Goal: Navigation & Orientation: Find specific page/section

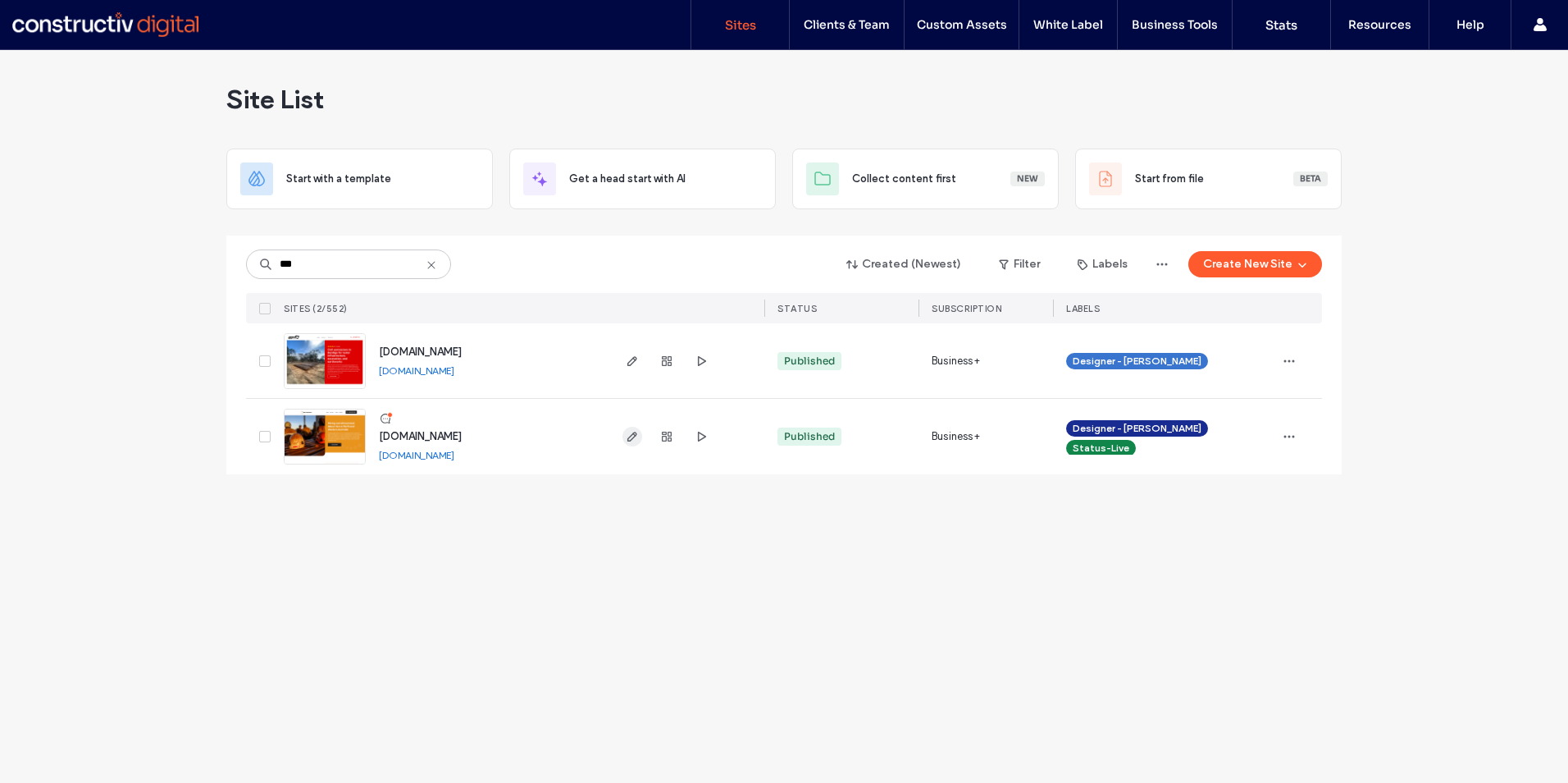
type input "***"
click at [633, 437] on icon "button" at bounding box center [632, 436] width 13 height 13
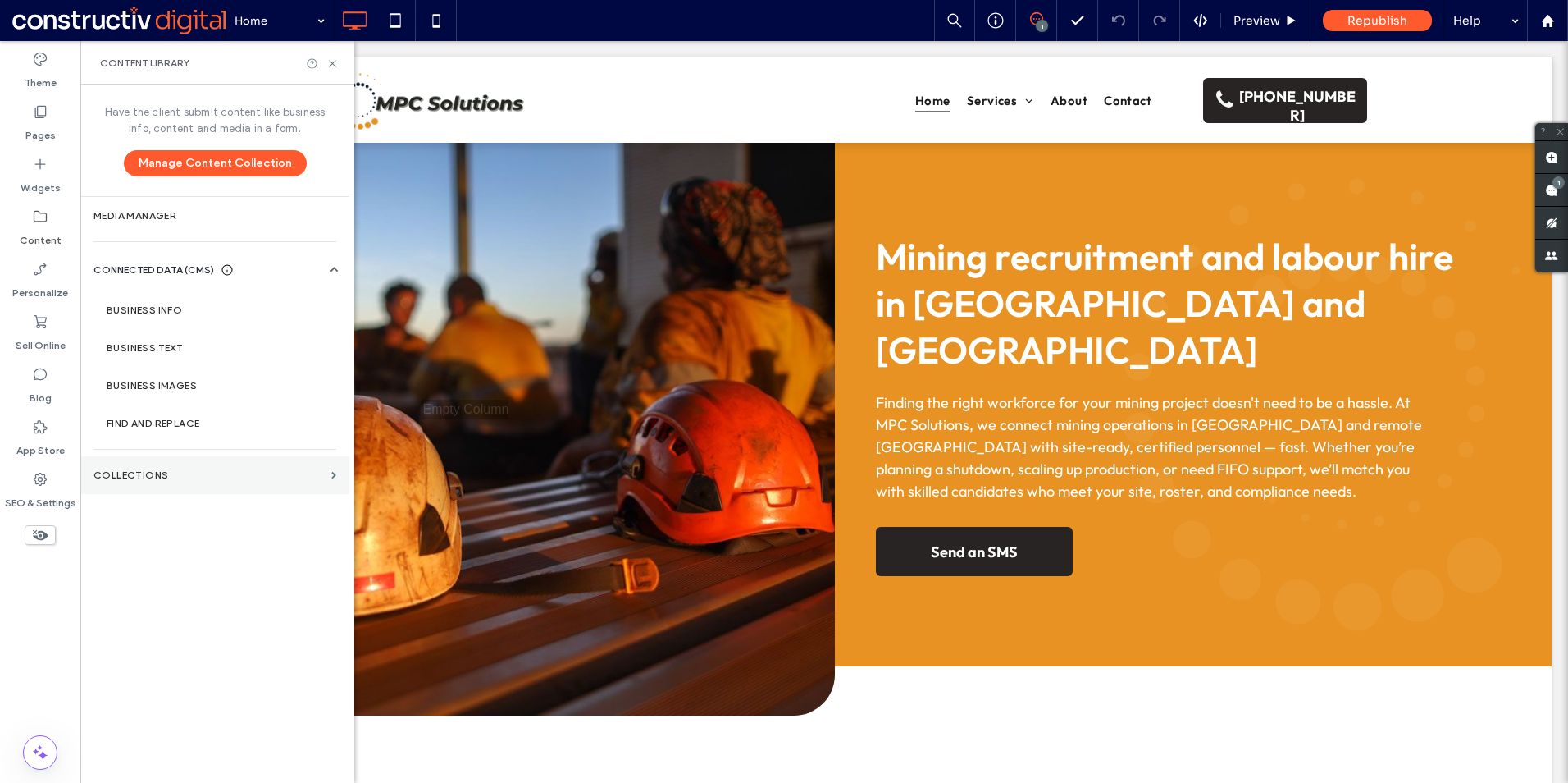
click at [172, 475] on label "Collections" at bounding box center [209, 475] width 232 height 12
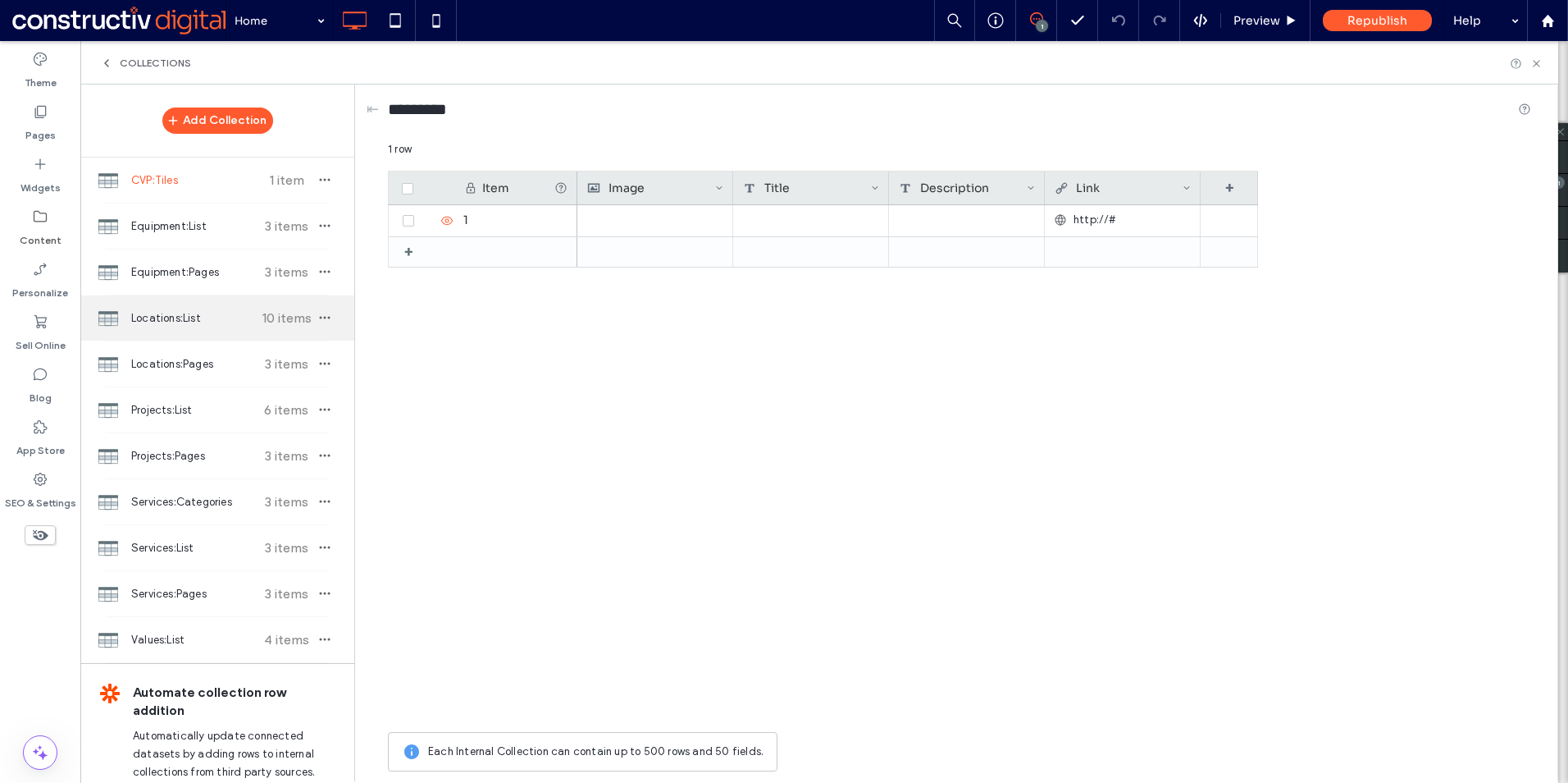
click at [183, 320] on span "Locations:List" at bounding box center [193, 318] width 122 height 16
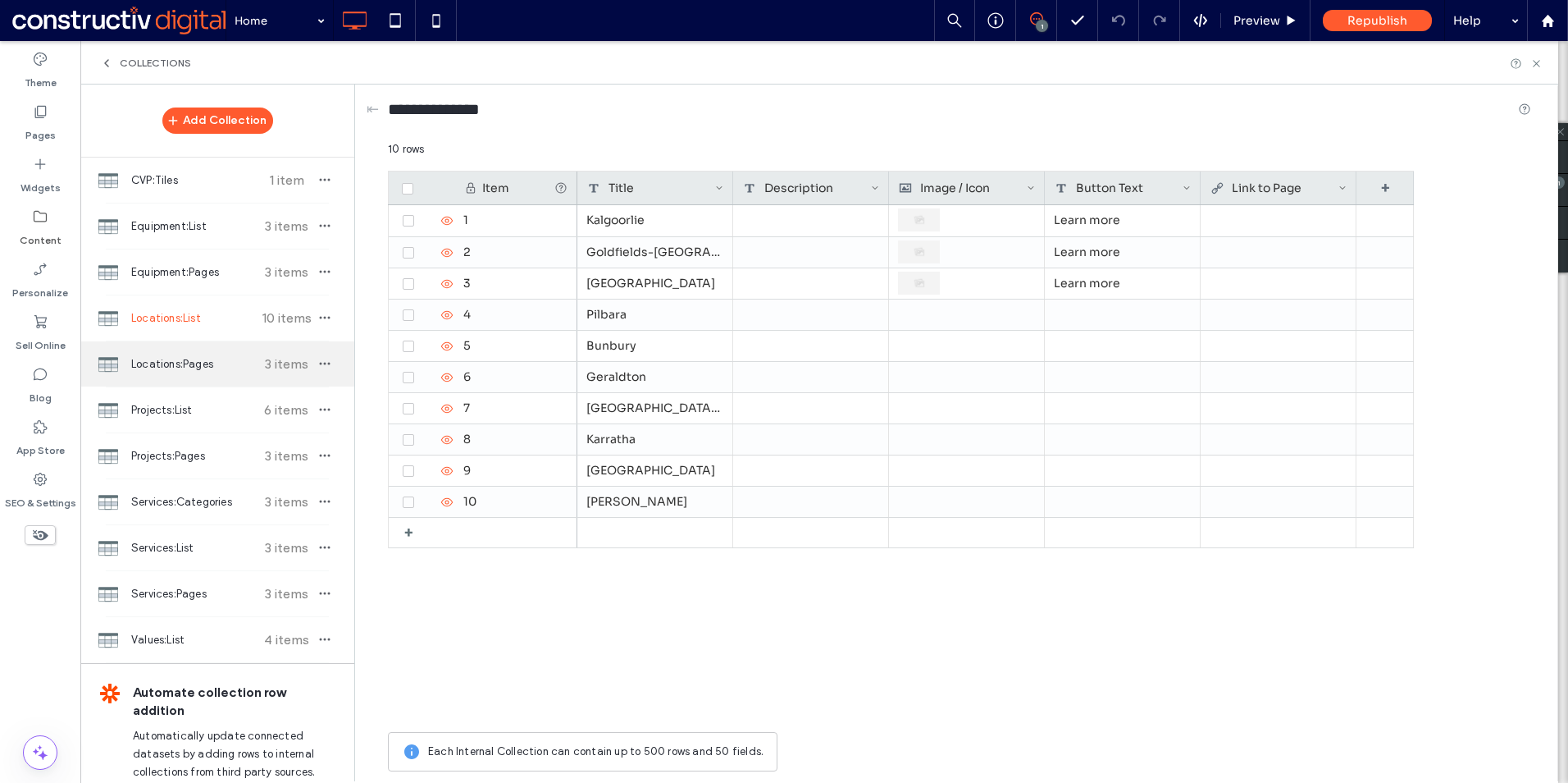
click at [192, 362] on span "Locations:Pages" at bounding box center [193, 364] width 122 height 16
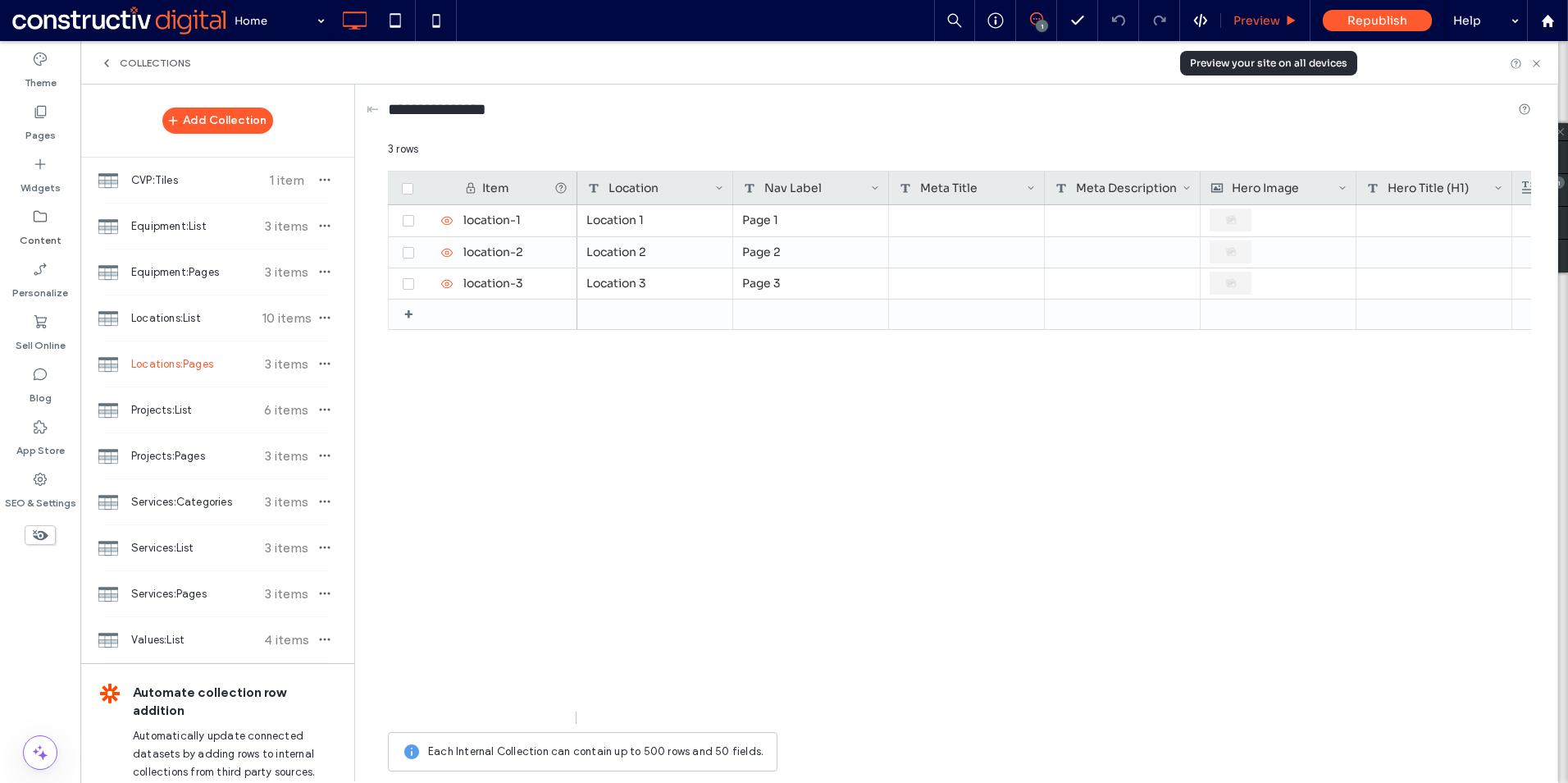
click at [1261, 21] on span "Preview" at bounding box center [1257, 20] width 47 height 15
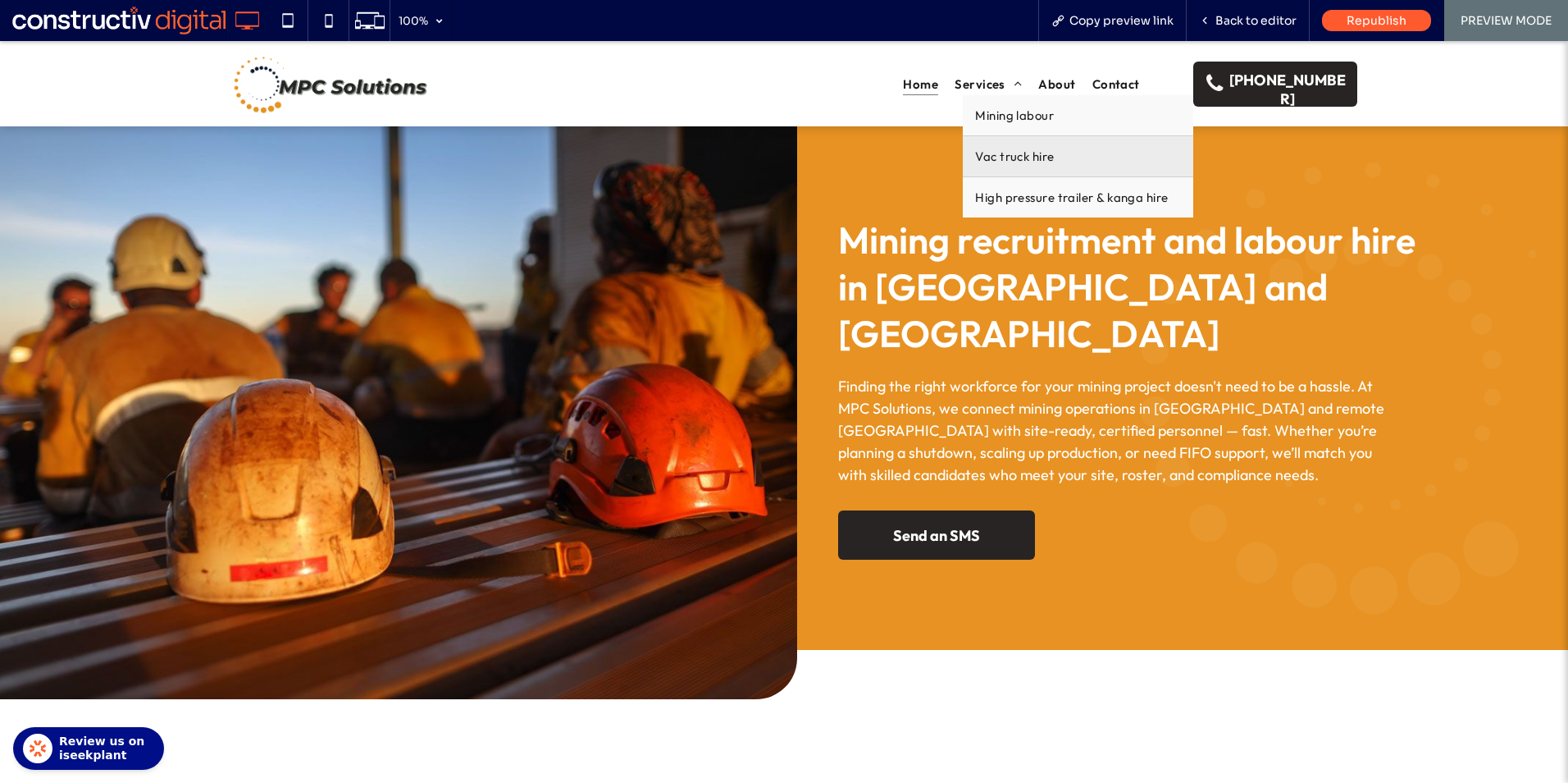
click at [992, 159] on span "Vac truck hire" at bounding box center [1014, 156] width 79 height 16
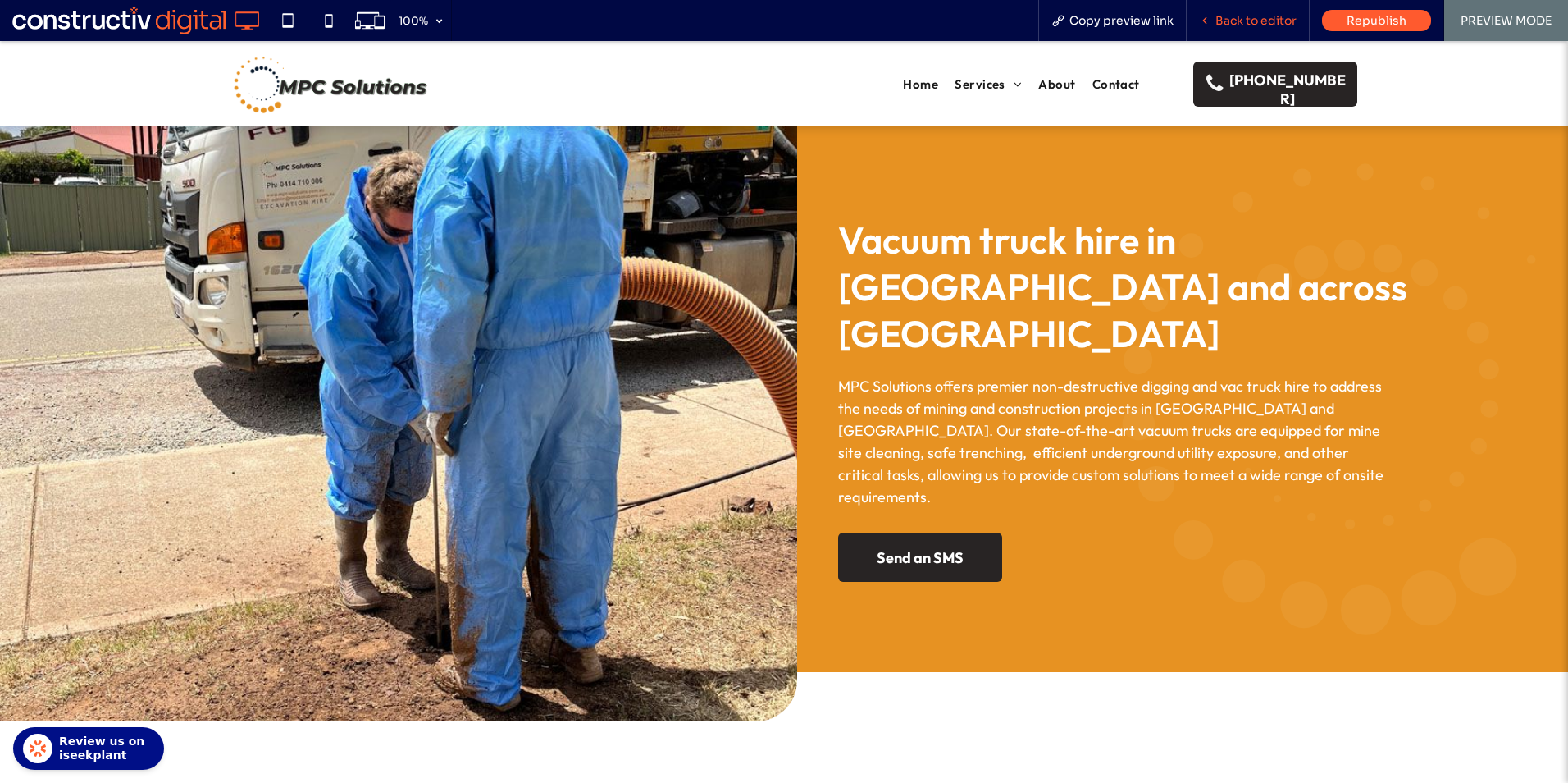
click at [1257, 12] on div "Back to editor" at bounding box center [1248, 20] width 123 height 41
click at [1229, 20] on span "Back to editor" at bounding box center [1257, 20] width 82 height 15
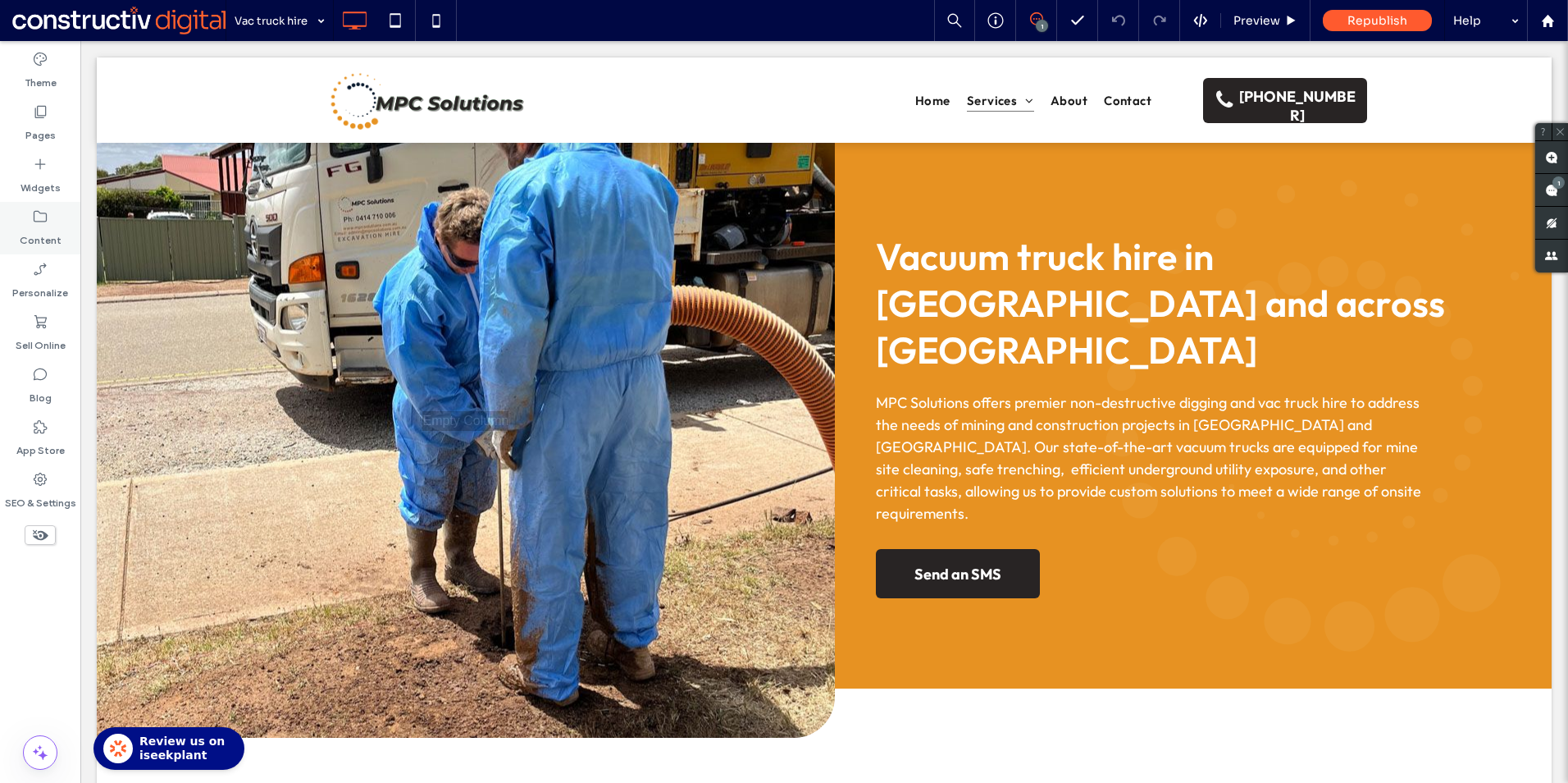
click at [38, 225] on label "Content" at bounding box center [40, 236] width 42 height 23
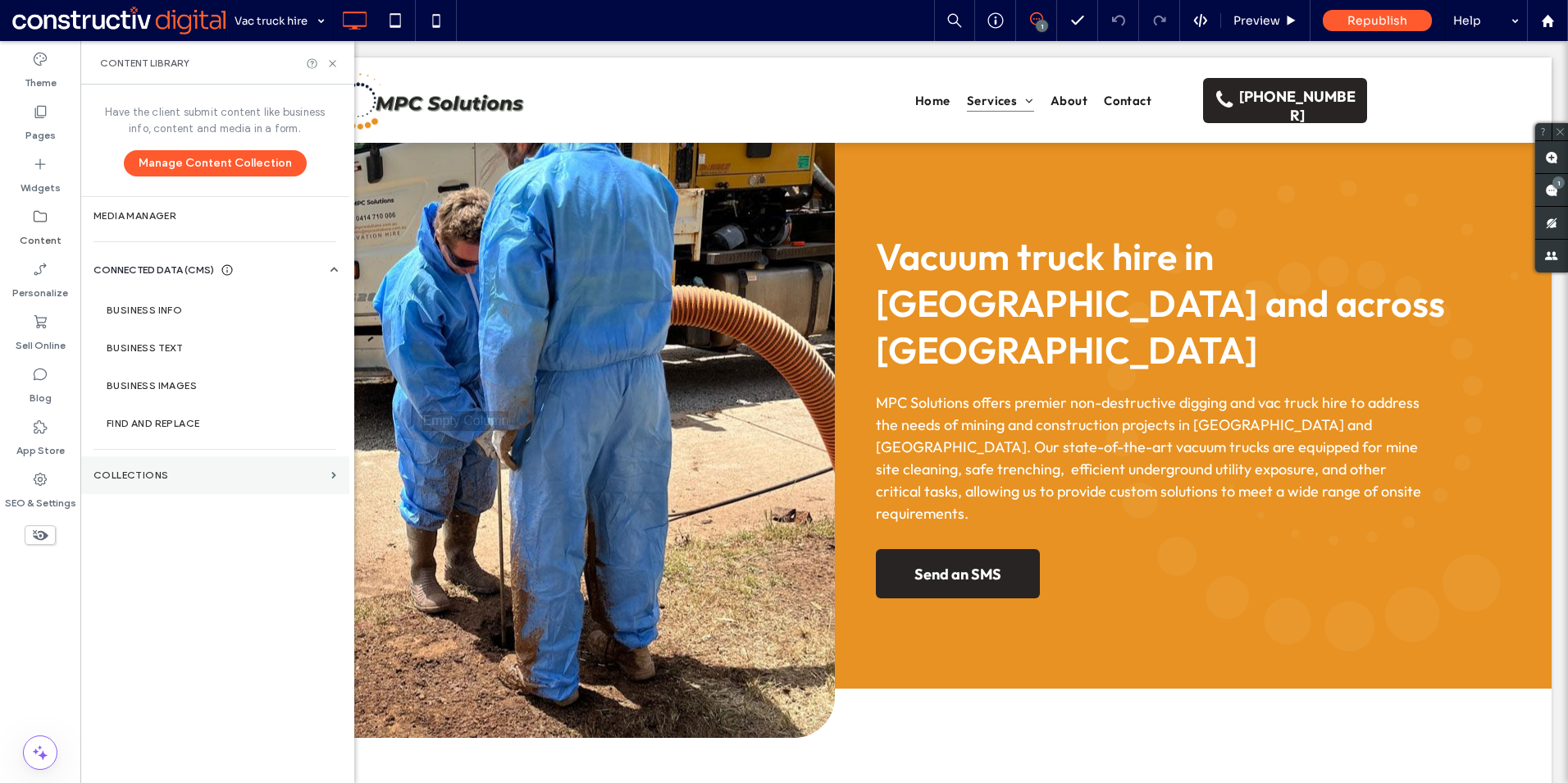
click at [165, 471] on label "Collections" at bounding box center [209, 475] width 232 height 12
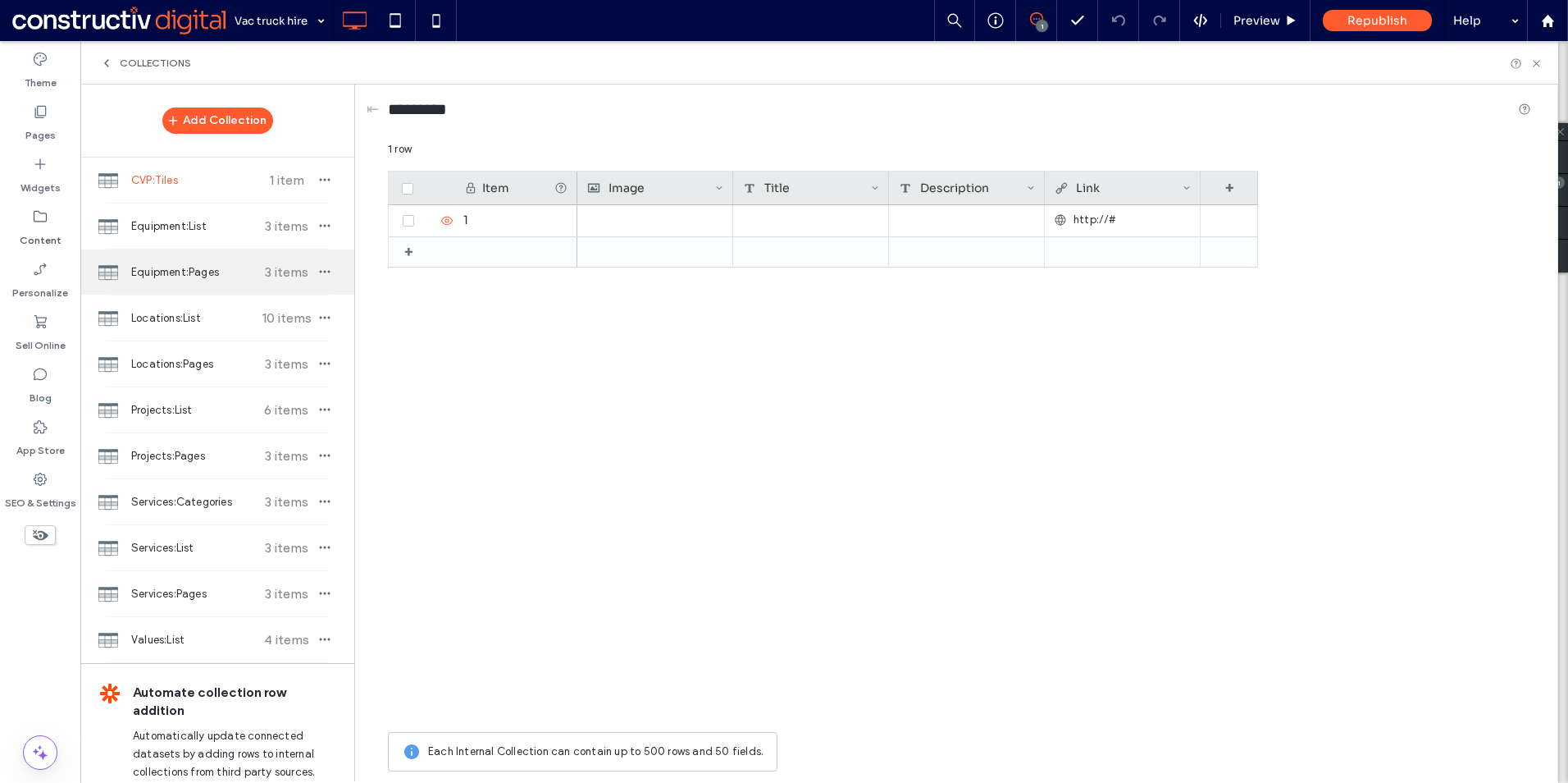
click at [205, 267] on span "Equipment:Pages" at bounding box center [193, 273] width 122 height 16
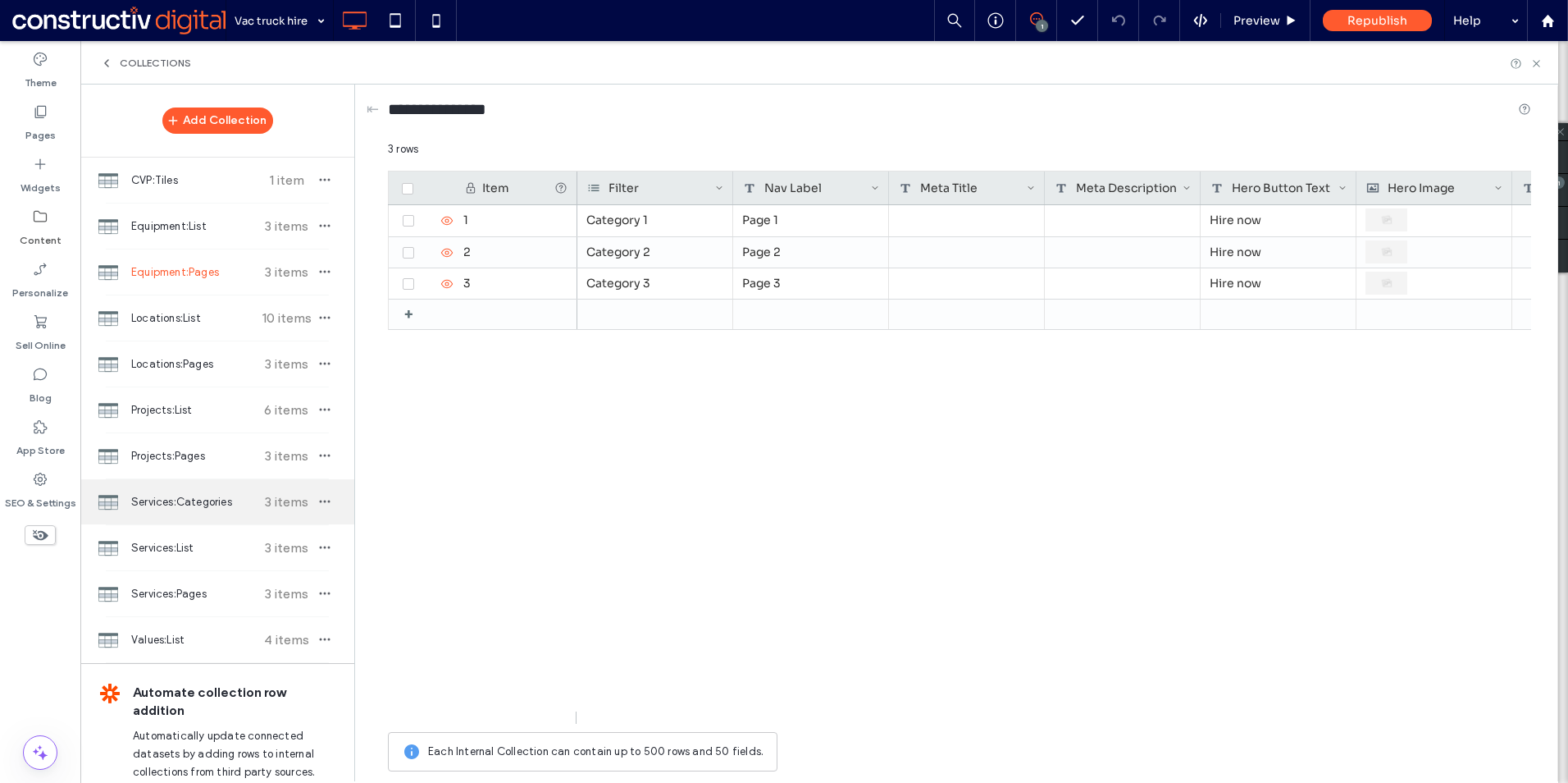
click at [177, 508] on span "Services:Categories" at bounding box center [193, 502] width 122 height 16
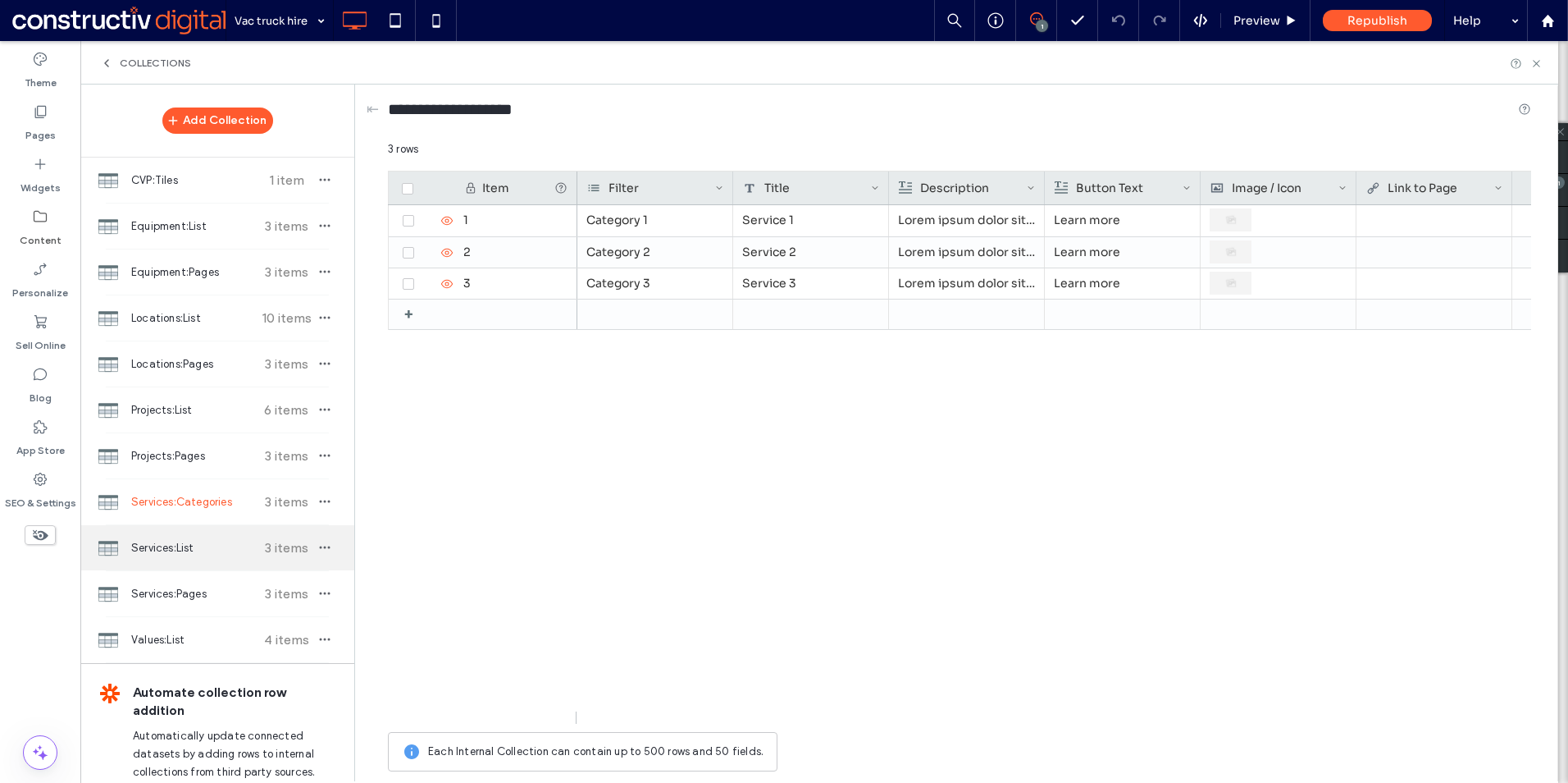
click at [186, 547] on span "Services:List" at bounding box center [193, 548] width 122 height 16
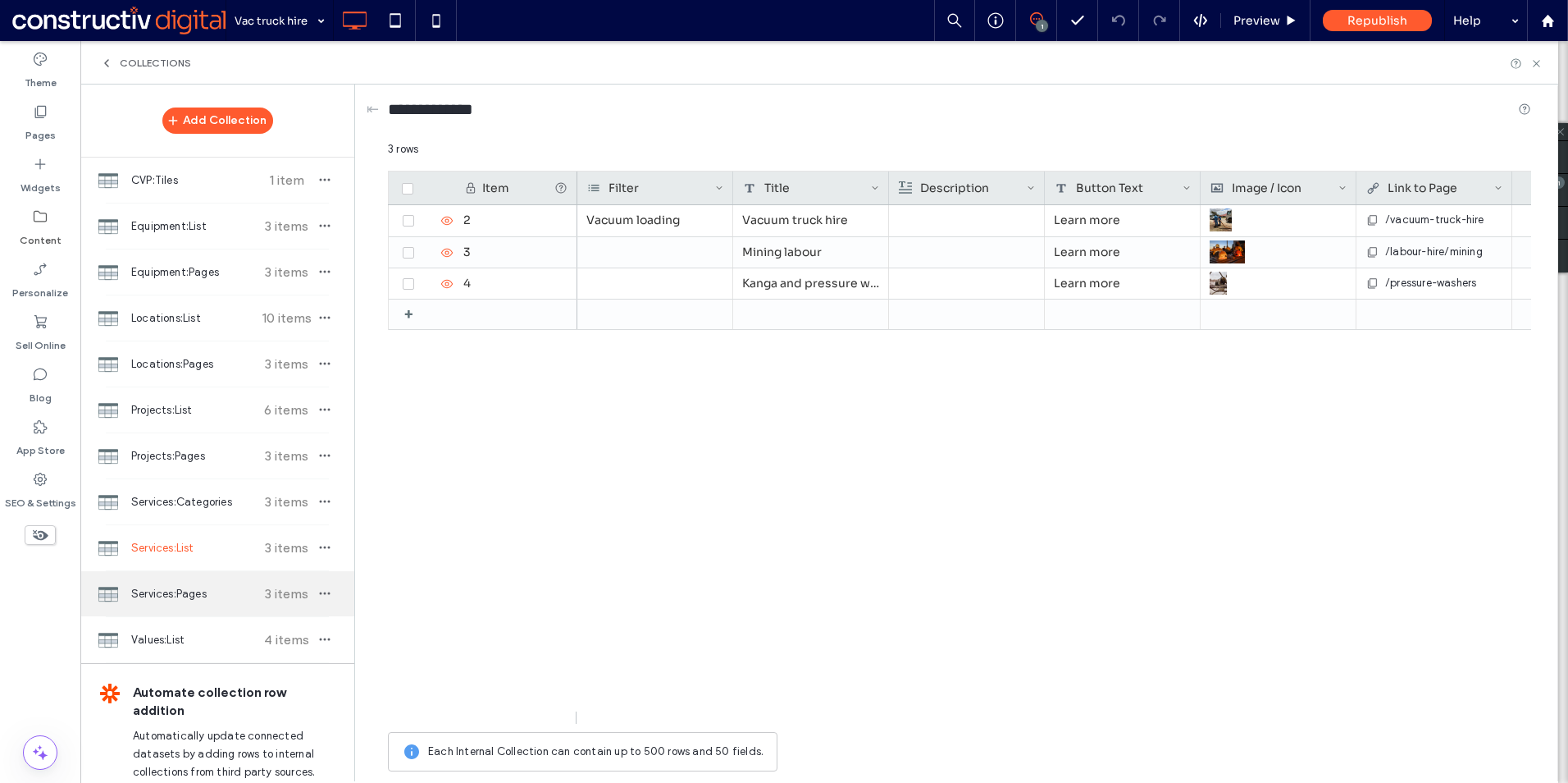
click at [192, 593] on span "Services:Pages" at bounding box center [193, 594] width 122 height 16
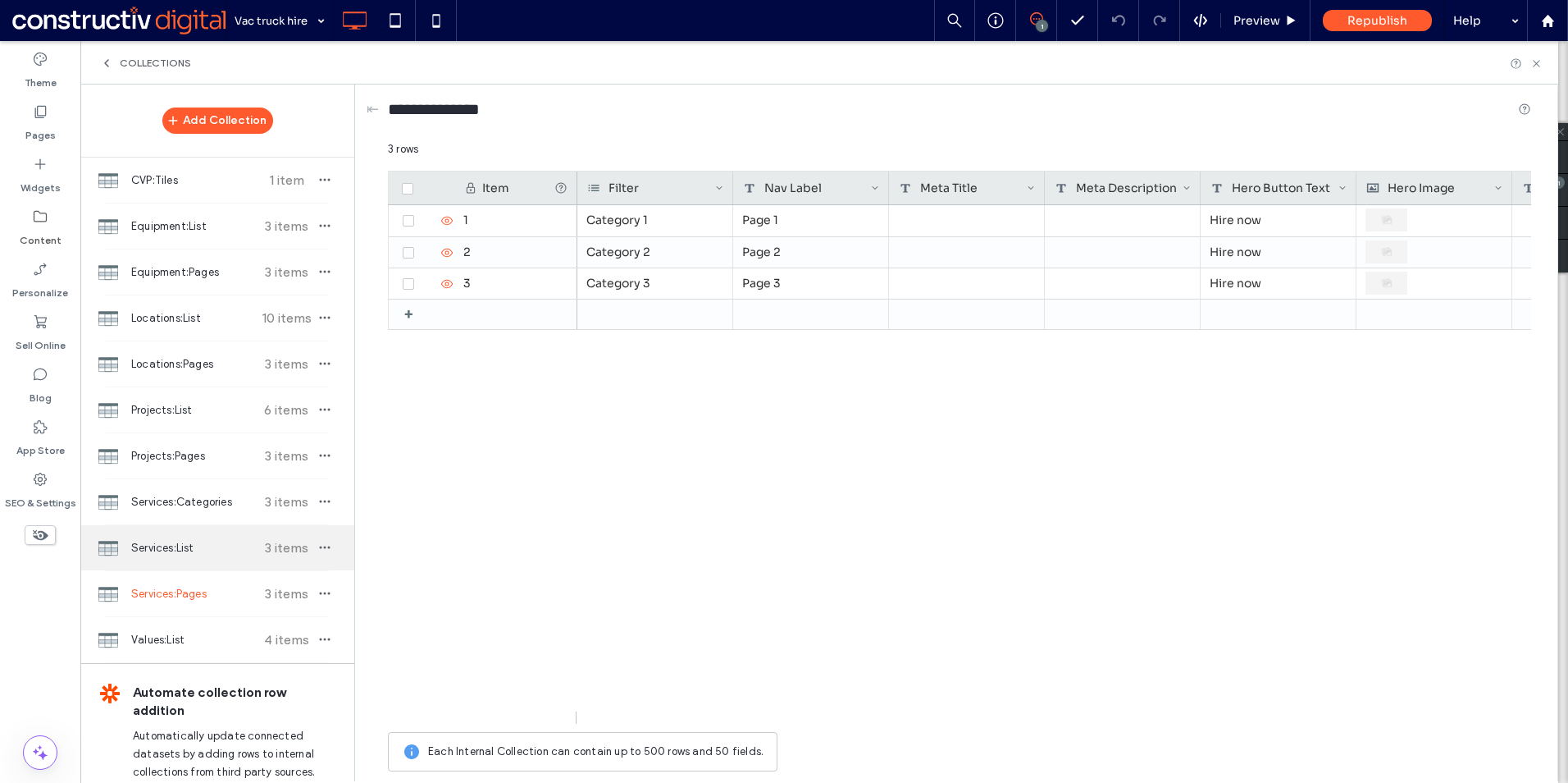
click at [179, 553] on span "Services:List" at bounding box center [193, 548] width 122 height 16
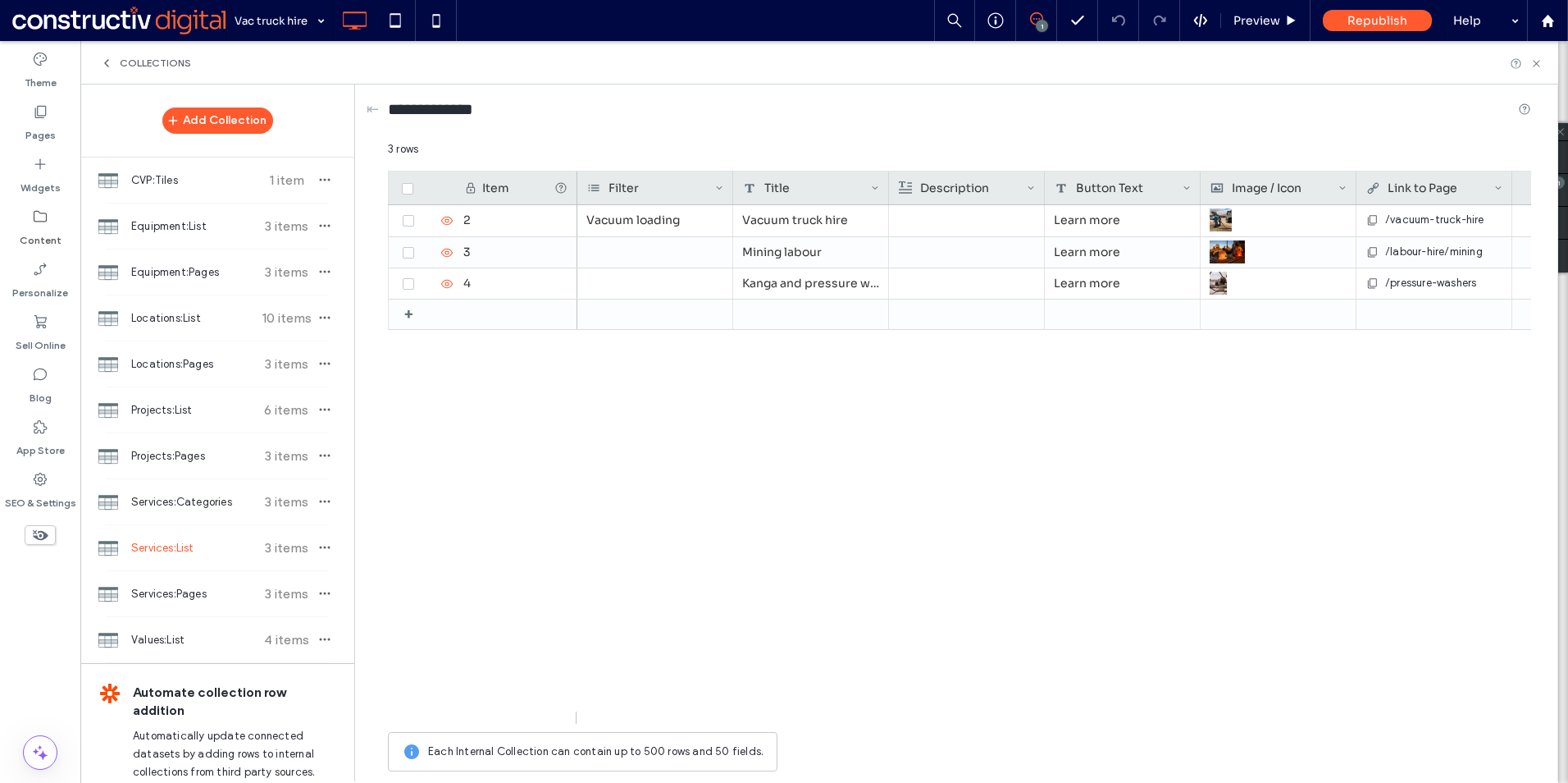
click at [106, 138] on div "Add Collection CVP:Tiles 1 item Equipment:List 3 items Equipment:Pages 3 items …" at bounding box center [217, 374] width 274 height 579
